Goal: Task Accomplishment & Management: Use online tool/utility

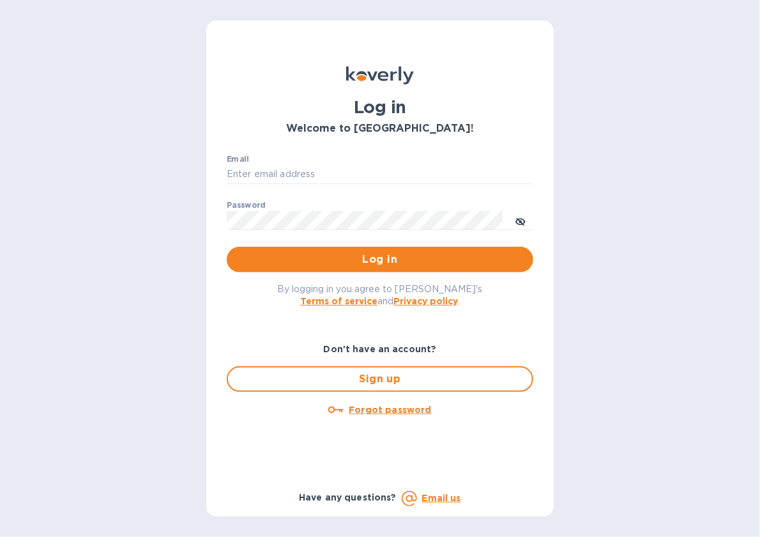
type input "mira@stork.inc"
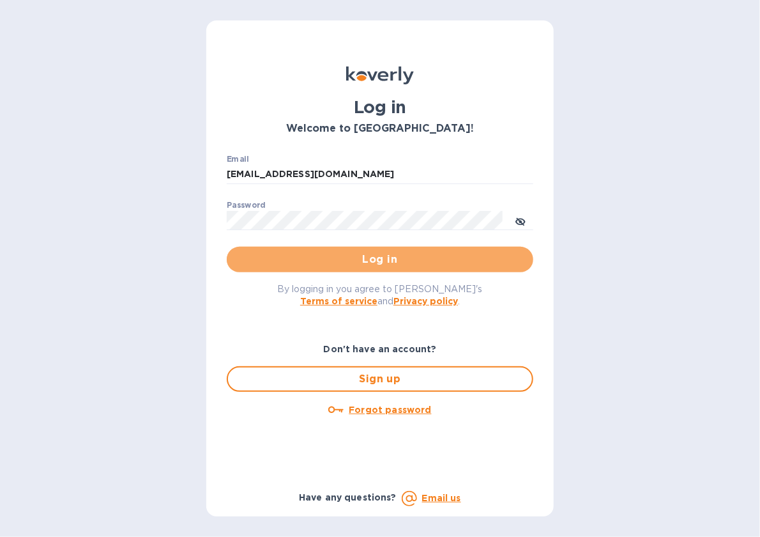
click at [404, 270] on button "Log in" at bounding box center [380, 260] width 307 height 26
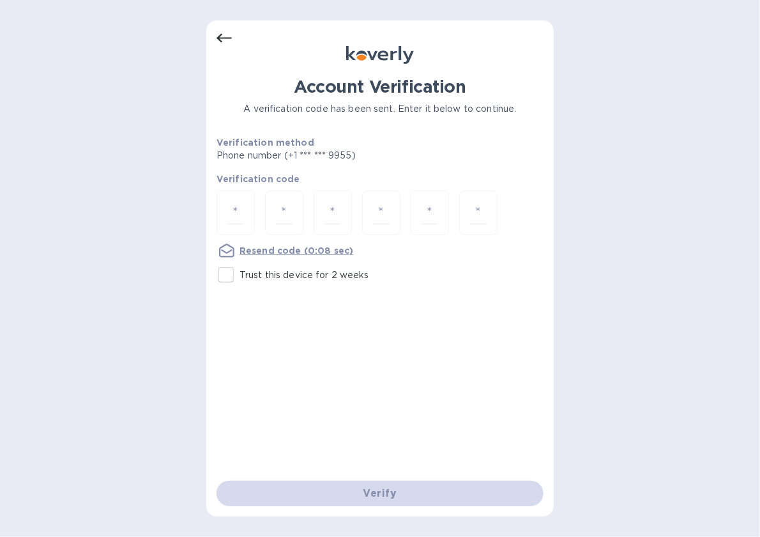
click at [236, 196] on div at bounding box center [236, 212] width 38 height 45
type input "9"
type input "8"
type input "9"
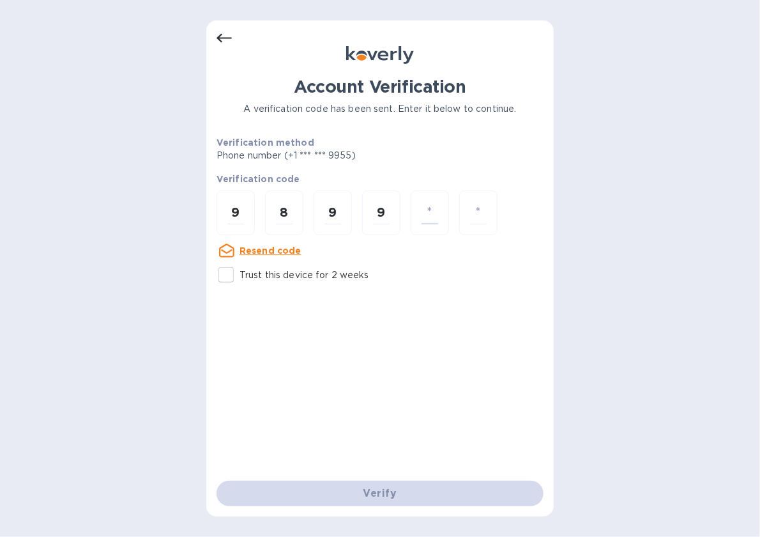
type input "3"
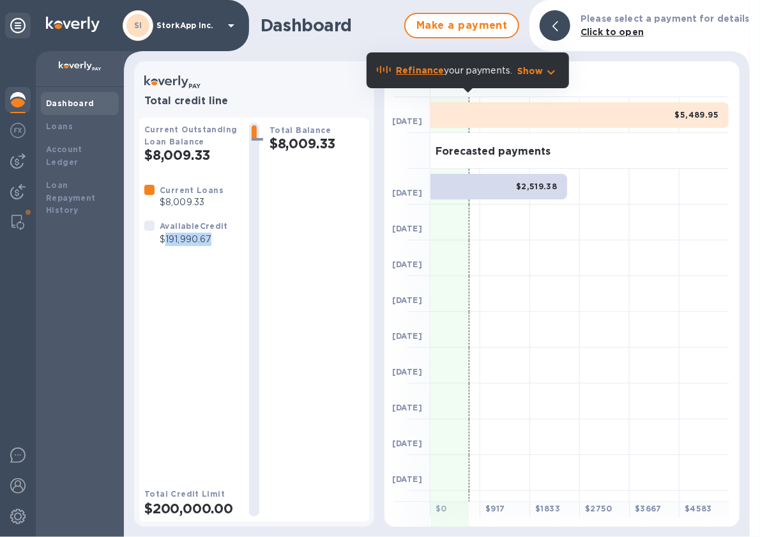
drag, startPoint x: 166, startPoint y: 238, endPoint x: 226, endPoint y: 235, distance: 60.2
click at [226, 235] on p "$191,990.67" at bounding box center [194, 239] width 68 height 13
copy p "191,990.67"
click at [15, 216] on img at bounding box center [18, 222] width 13 height 15
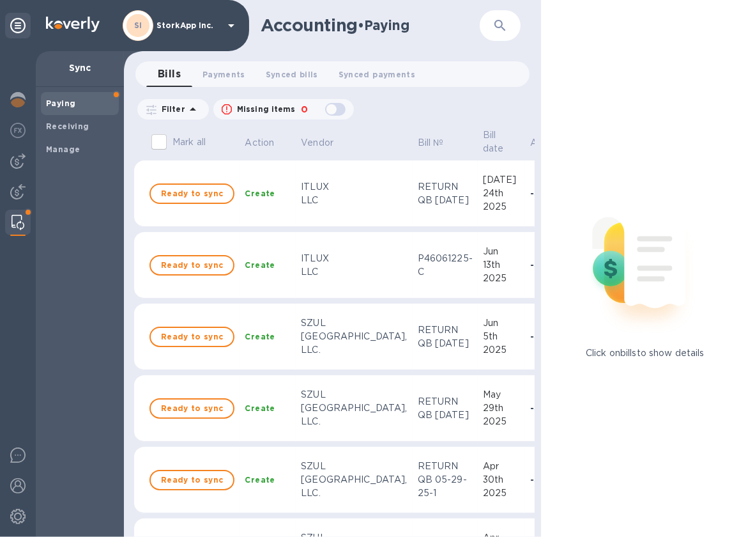
click at [68, 146] on b "Manage" at bounding box center [63, 149] width 34 height 10
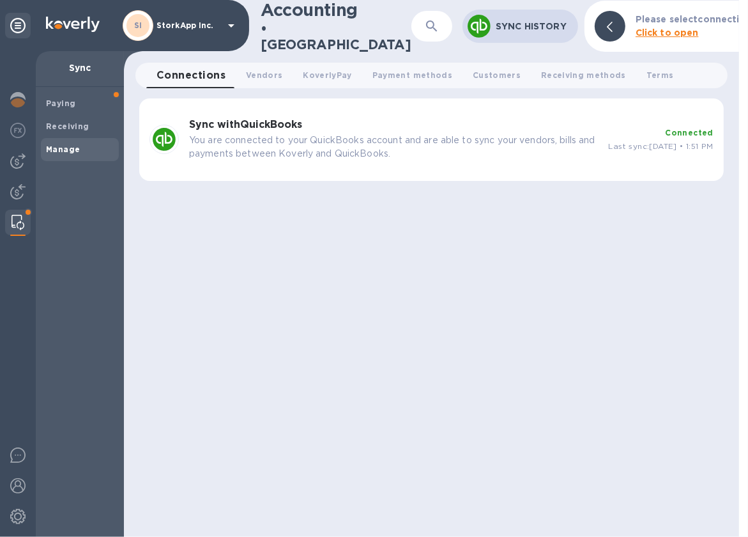
click at [609, 145] on span "Last sync: [DATE] • 1:51 PM" at bounding box center [661, 146] width 105 height 10
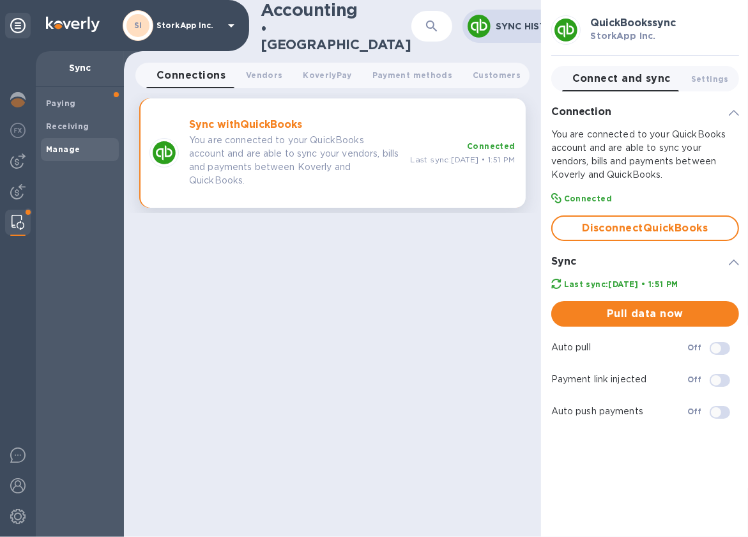
click at [645, 311] on span "Pull data now" at bounding box center [645, 313] width 167 height 15
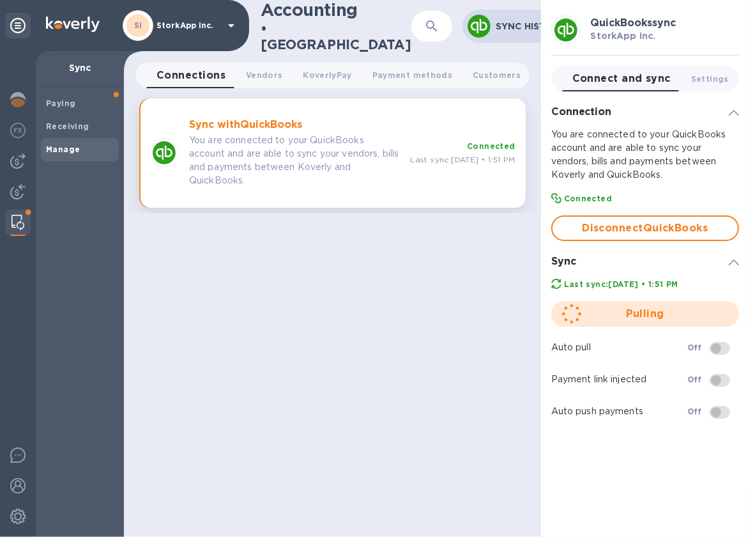
click at [21, 159] on img at bounding box center [17, 160] width 15 height 15
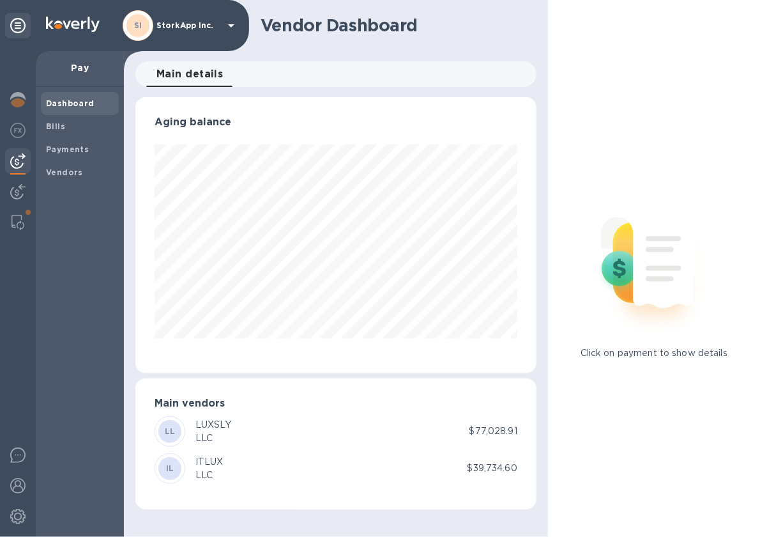
scroll to position [275, 401]
click at [56, 177] on span "Vendors" at bounding box center [64, 172] width 37 height 13
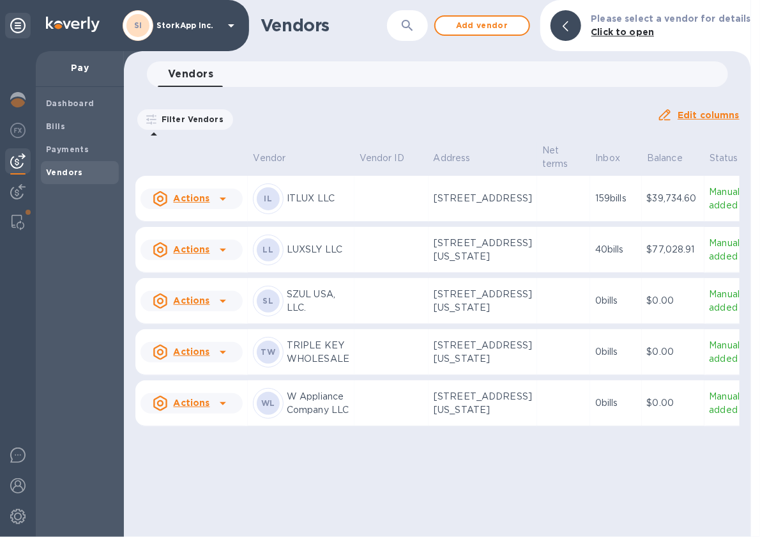
scroll to position [40, 0]
